Goal: Manage account settings

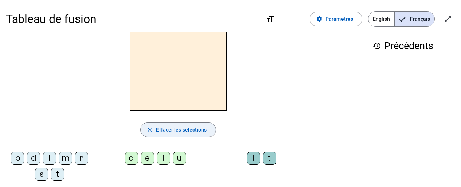
scroll to position [28, 0]
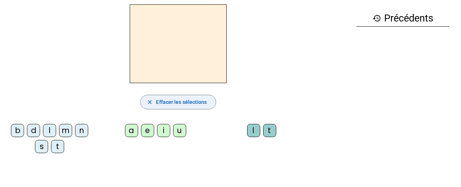
click at [185, 100] on span "Effacer les sélections" at bounding box center [181, 102] width 51 height 9
click at [198, 101] on span "Effacer les sélections" at bounding box center [181, 102] width 51 height 9
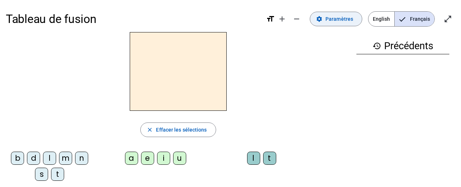
click at [337, 19] on span "Paramètres" at bounding box center [339, 19] width 28 height 9
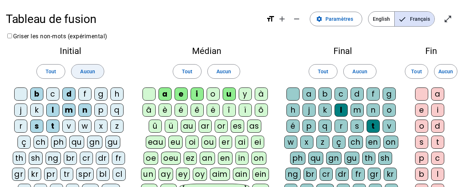
click at [90, 68] on span "Aucun" at bounding box center [87, 71] width 15 height 9
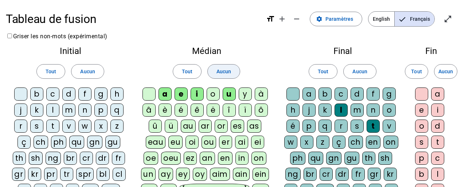
click at [224, 72] on span "Aucun" at bounding box center [223, 71] width 15 height 9
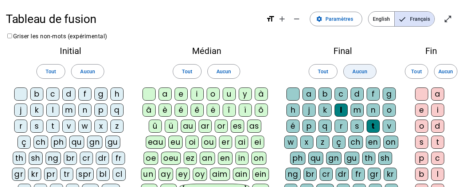
click at [358, 73] on span "Aucun" at bounding box center [359, 71] width 15 height 9
click at [446, 71] on span "Aucun" at bounding box center [445, 71] width 15 height 9
click at [70, 94] on div "d" at bounding box center [68, 93] width 13 height 13
click at [90, 111] on div "n" at bounding box center [84, 109] width 13 height 13
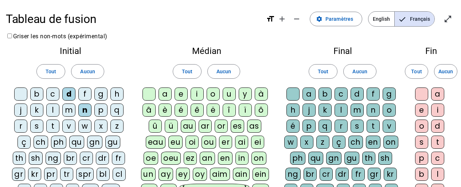
click at [52, 126] on div "t" at bounding box center [52, 125] width 13 height 13
click at [57, 111] on div "l" at bounding box center [52, 109] width 13 height 13
click at [77, 142] on div "qu" at bounding box center [76, 142] width 15 height 13
click at [69, 111] on div "m" at bounding box center [68, 109] width 13 height 13
click at [40, 127] on div "s" at bounding box center [36, 125] width 13 height 13
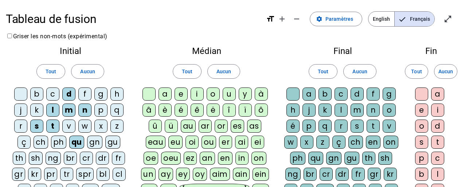
click at [166, 93] on div "a" at bounding box center [164, 93] width 13 height 13
click at [183, 98] on div "e" at bounding box center [180, 93] width 13 height 13
click at [196, 95] on div "i" at bounding box center [197, 93] width 13 height 13
click at [228, 95] on div "u" at bounding box center [229, 93] width 13 height 13
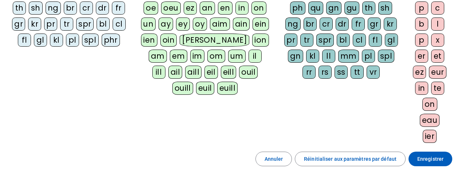
scroll to position [206, 0]
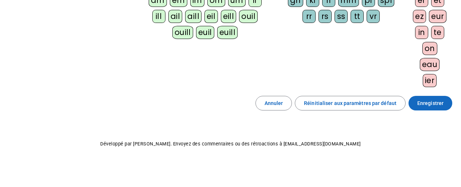
click at [440, 100] on span "Enregistrer" at bounding box center [430, 103] width 26 height 9
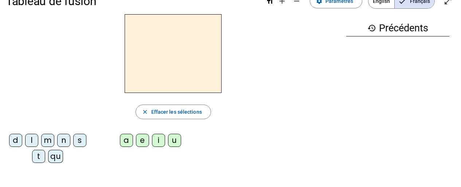
scroll to position [6, 0]
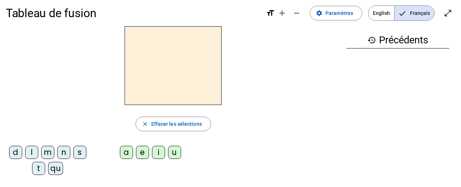
click at [59, 168] on div "qu" at bounding box center [55, 168] width 15 height 13
click at [158, 154] on div "i" at bounding box center [158, 152] width 13 height 13
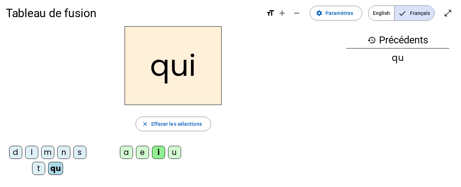
click at [82, 157] on div "s" at bounding box center [79, 152] width 13 height 13
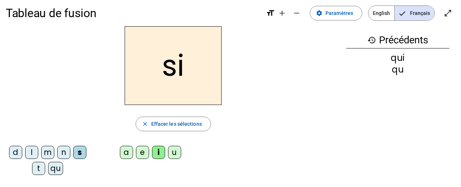
click at [67, 150] on div "n" at bounding box center [63, 152] width 13 height 13
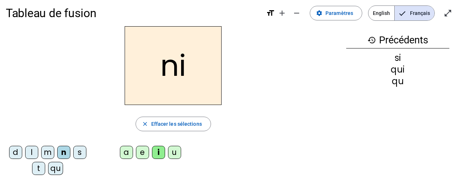
click at [144, 154] on div "e" at bounding box center [142, 152] width 13 height 13
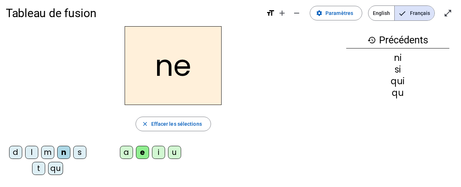
click at [84, 155] on div "s" at bounding box center [79, 152] width 13 height 13
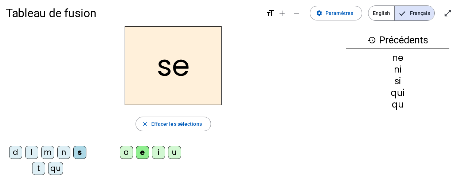
click at [39, 170] on div "t" at bounding box center [38, 168] width 13 height 13
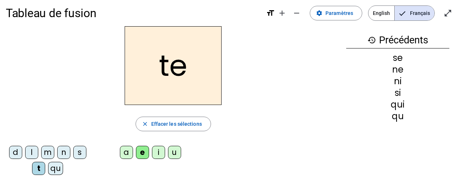
click at [21, 154] on div "d" at bounding box center [15, 152] width 13 height 13
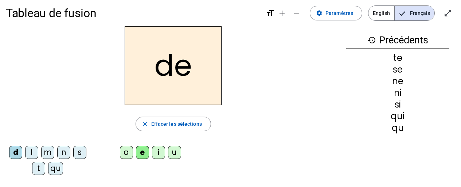
click at [176, 150] on div "u" at bounding box center [174, 152] width 13 height 13
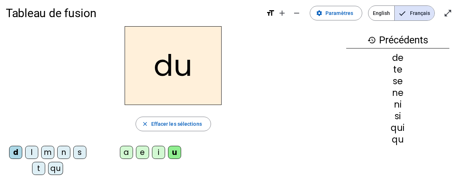
click at [82, 155] on div "s" at bounding box center [79, 152] width 13 height 13
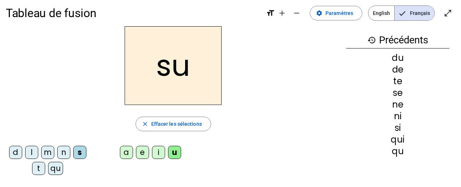
click at [34, 154] on div "l" at bounding box center [31, 152] width 13 height 13
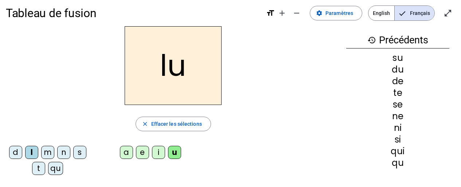
click at [39, 170] on div "t" at bounding box center [38, 168] width 13 height 13
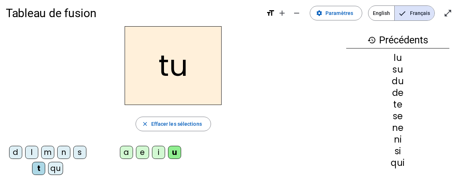
click at [130, 154] on div "a" at bounding box center [126, 152] width 13 height 13
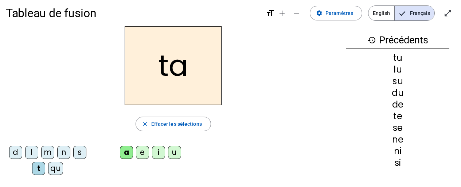
click at [85, 154] on div "s" at bounding box center [79, 152] width 13 height 13
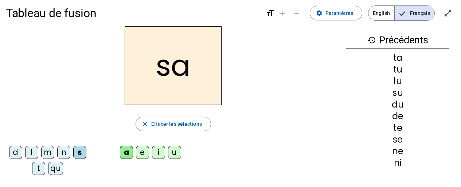
click at [52, 152] on div "m" at bounding box center [47, 152] width 13 height 13
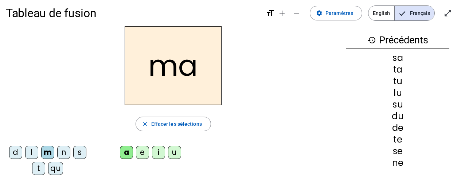
click at [144, 153] on div "e" at bounding box center [142, 152] width 13 height 13
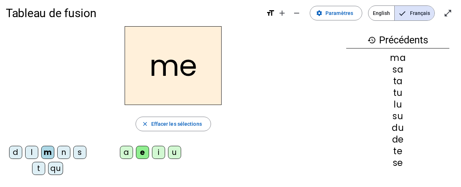
click at [17, 153] on div "d" at bounding box center [15, 152] width 13 height 13
